Goal: Task Accomplishment & Management: Manage account settings

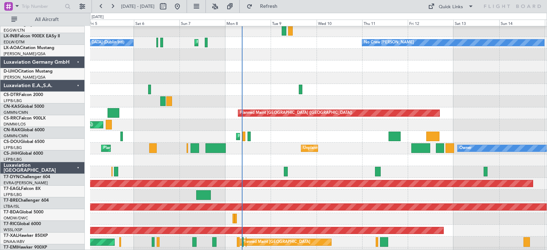
scroll to position [36, 0]
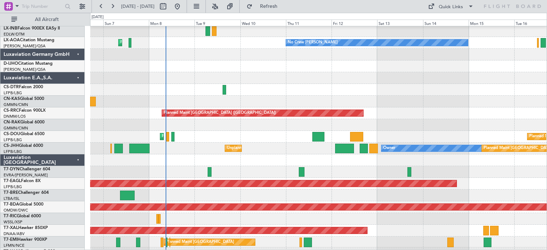
click at [140, 105] on div at bounding box center [318, 102] width 456 height 12
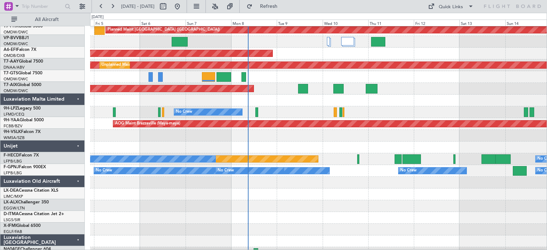
scroll to position [496, 0]
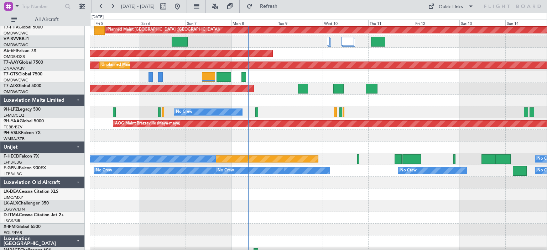
click at [218, 139] on div at bounding box center [318, 136] width 456 height 12
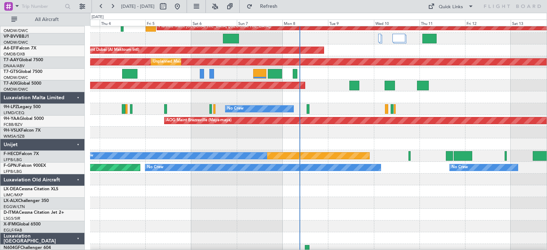
scroll to position [498, 0]
click at [223, 139] on div at bounding box center [318, 145] width 456 height 12
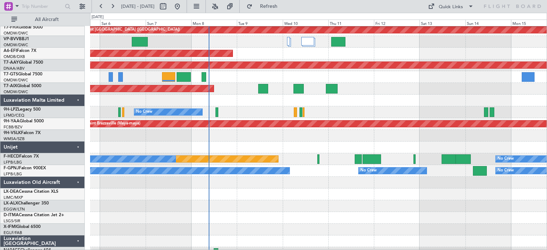
scroll to position [496, 0]
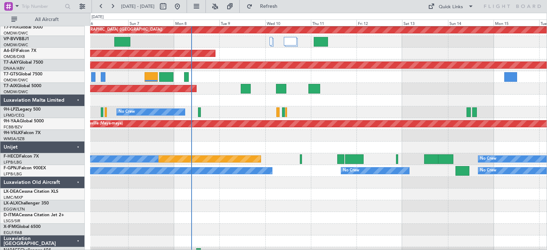
click at [90, 135] on div at bounding box center [318, 136] width 456 height 12
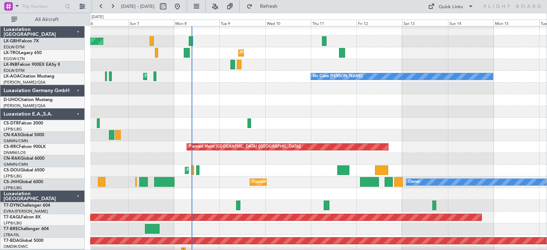
scroll to position [2, 0]
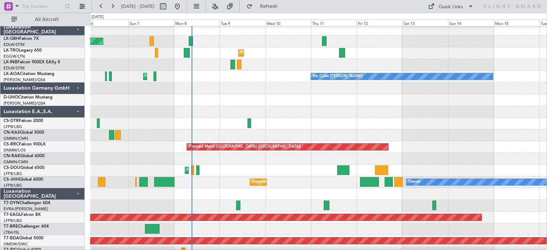
click at [260, 66] on div at bounding box center [318, 65] width 456 height 12
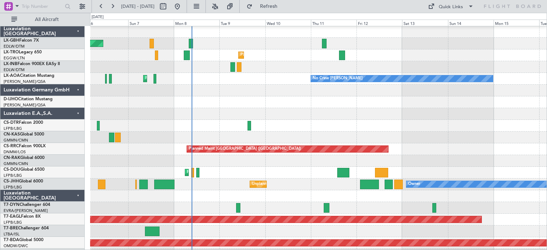
scroll to position [0, 0]
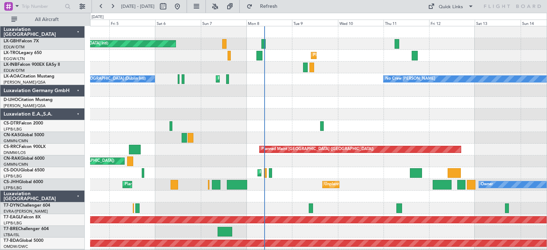
click at [286, 79] on div "No Crew [PERSON_NAME] Planned Maint [GEOGRAPHIC_DATA] ([GEOGRAPHIC_DATA]) No Cr…" at bounding box center [318, 79] width 456 height 12
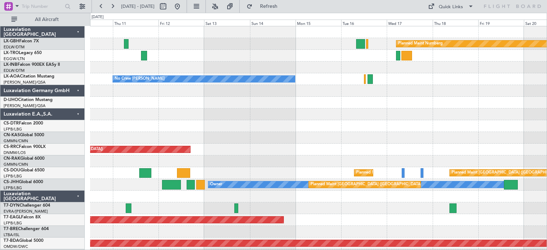
click at [246, 69] on div at bounding box center [318, 68] width 456 height 12
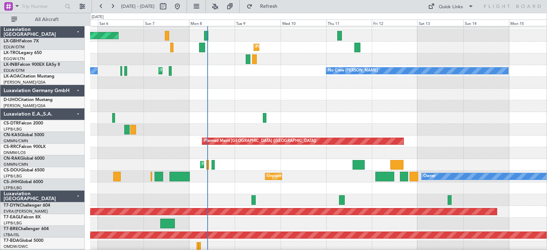
click at [446, 58] on div at bounding box center [318, 59] width 456 height 12
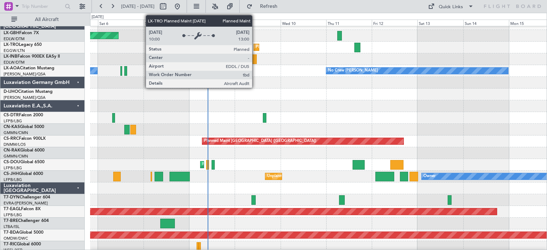
click at [256, 47] on div "Planned Maint Dusseldorf" at bounding box center [279, 47] width 47 height 11
click at [256, 48] on div "Planned Maint Dusseldorf" at bounding box center [279, 47] width 47 height 11
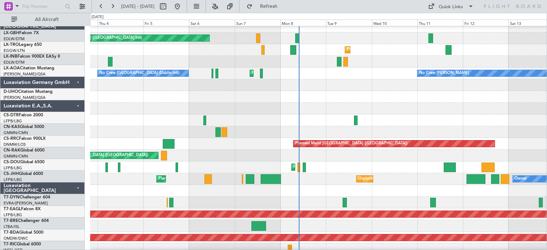
scroll to position [6, 0]
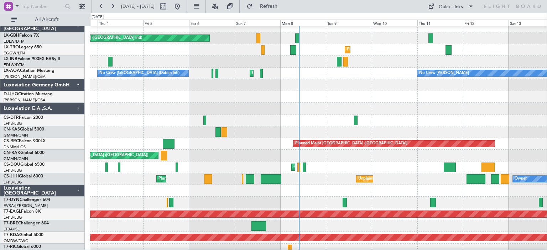
click at [213, 51] on div "Planned Maint Dusseldorf" at bounding box center [318, 50] width 456 height 12
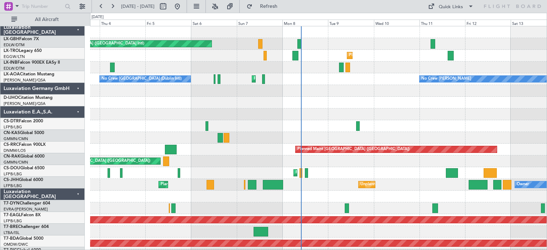
scroll to position [0, 0]
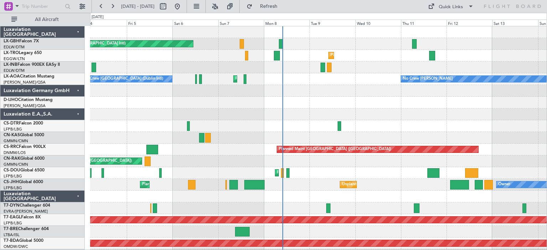
click at [309, 61] on div "Planned Maint Dusseldorf" at bounding box center [318, 56] width 456 height 12
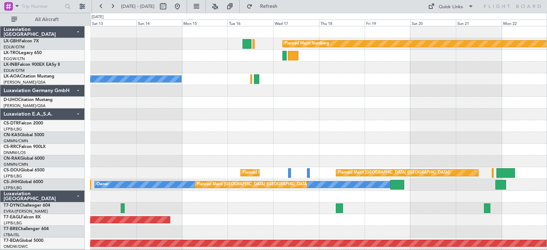
click at [0, 55] on html "[DATE] - [DATE] Refresh Quick Links All Aircraft Planned Maint Nurnberg No Crew…" at bounding box center [273, 125] width 547 height 250
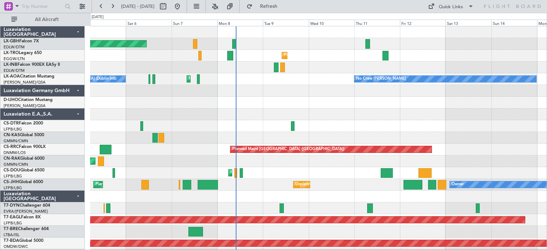
click at [336, 61] on div "Planned Maint Dusseldorf" at bounding box center [318, 56] width 456 height 12
